Goal: Find contact information: Obtain details needed to contact an individual or organization

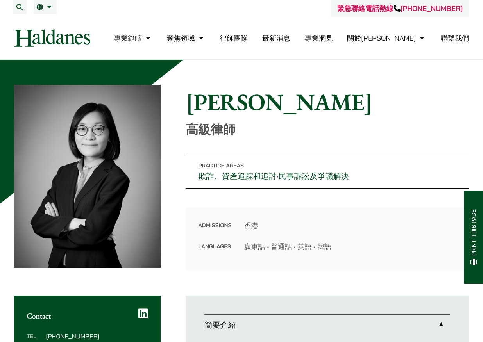
click at [464, 39] on link "聯繫我們" at bounding box center [455, 38] width 28 height 9
click at [49, 6] on link "繁" at bounding box center [45, 7] width 17 height 6
click at [48, 7] on link "繁" at bounding box center [45, 7] width 17 height 6
click at [41, 25] on span "EN" at bounding box center [44, 23] width 8 height 8
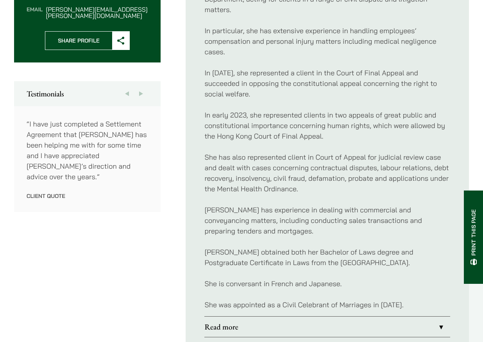
scroll to position [195, 0]
